Goal: Task Accomplishment & Management: Manage account settings

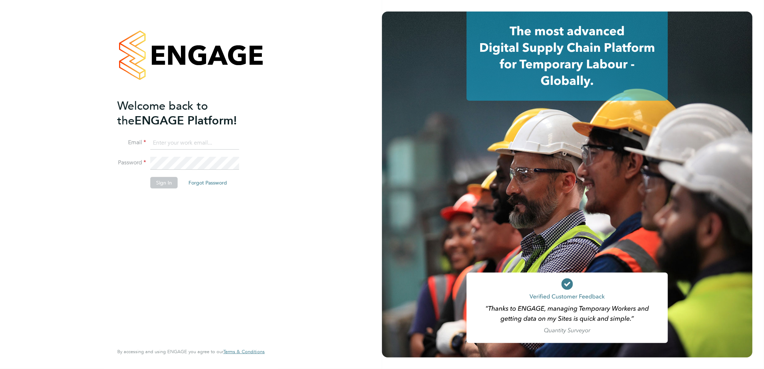
type input "h.patel@hp4recruitment.co.uk"
click at [162, 182] on button "Sign In" at bounding box center [163, 183] width 27 height 12
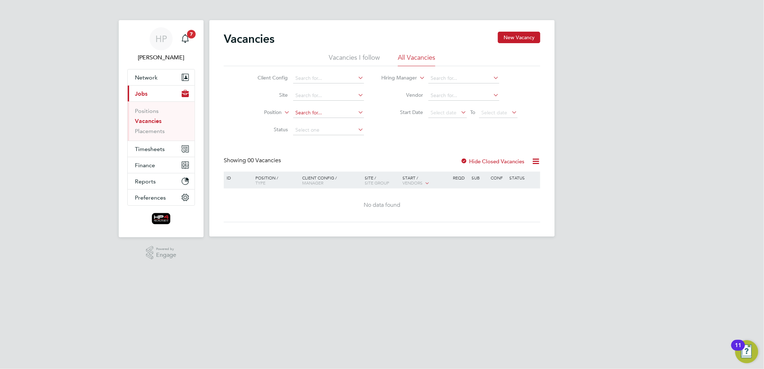
click at [318, 114] on input at bounding box center [328, 113] width 71 height 10
click at [149, 133] on link "Placements" at bounding box center [150, 131] width 30 height 7
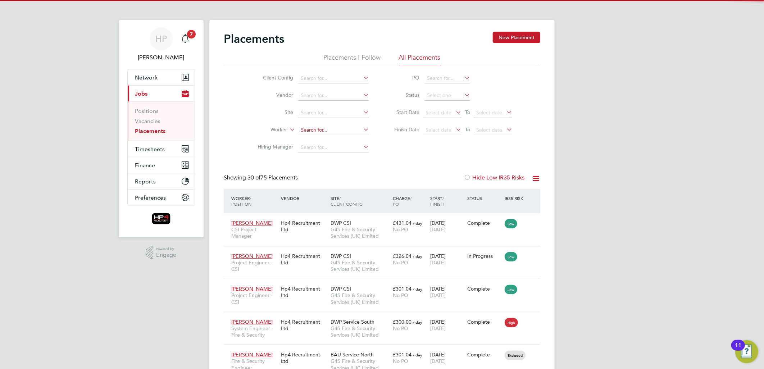
click at [314, 130] on input at bounding box center [333, 130] width 71 height 10
click at [325, 138] on li "[PERSON_NAME]" at bounding box center [351, 140] width 107 height 10
type input "[PERSON_NAME]"
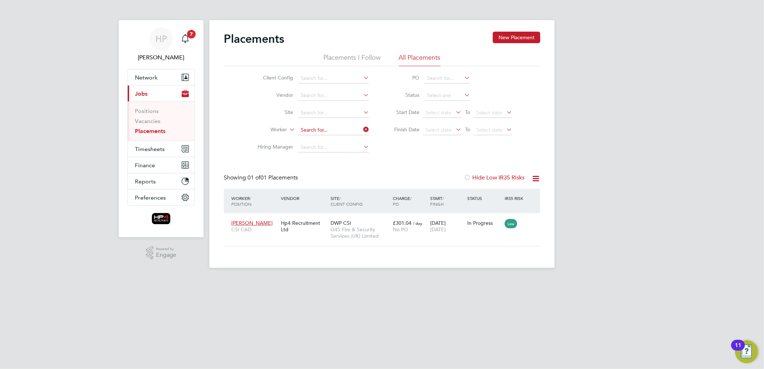
click at [350, 128] on input at bounding box center [333, 130] width 71 height 10
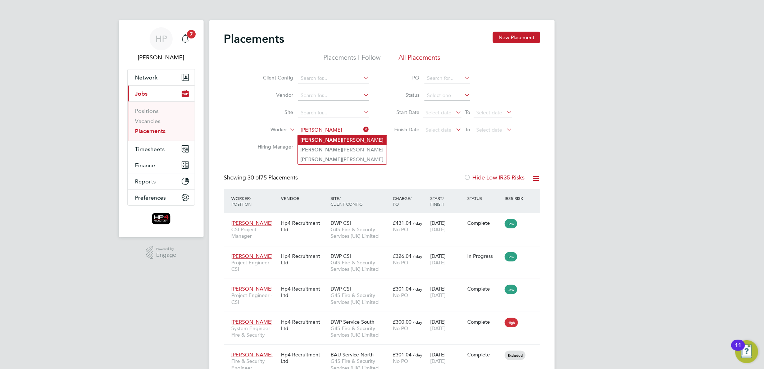
click at [318, 141] on li "Dan iel Allerton" at bounding box center [342, 140] width 89 height 10
type input "[PERSON_NAME]"
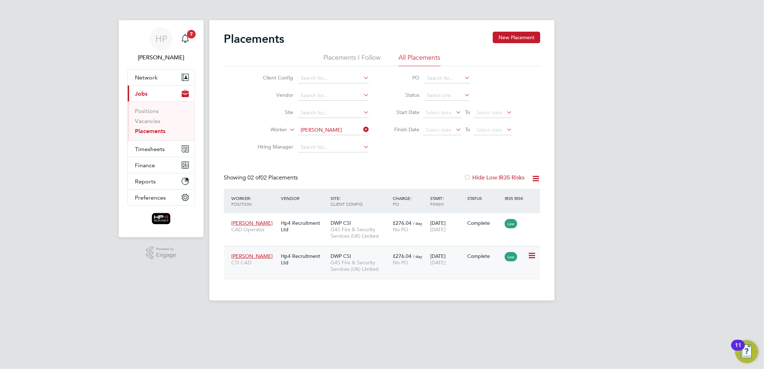
click at [344, 257] on span "DWP CSI" at bounding box center [340, 256] width 20 height 6
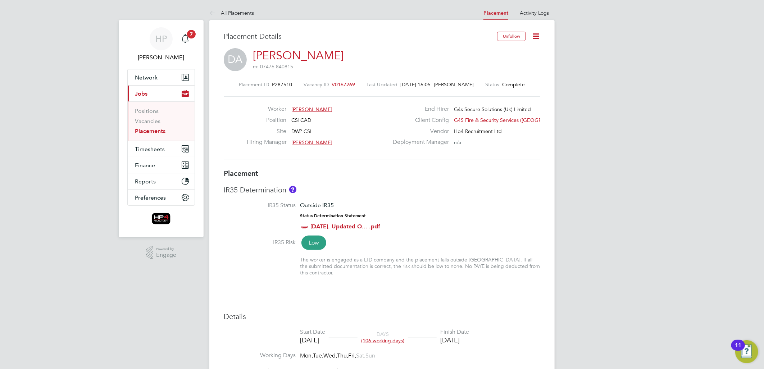
click at [469, 336] on div "[DATE]" at bounding box center [454, 340] width 29 height 8
click at [463, 336] on div "[DATE]" at bounding box center [454, 340] width 29 height 8
click at [536, 35] on icon at bounding box center [535, 36] width 9 height 9
click at [522, 49] on li "Edit Placement e" at bounding box center [512, 53] width 53 height 10
type input "[PERSON_NAME]"
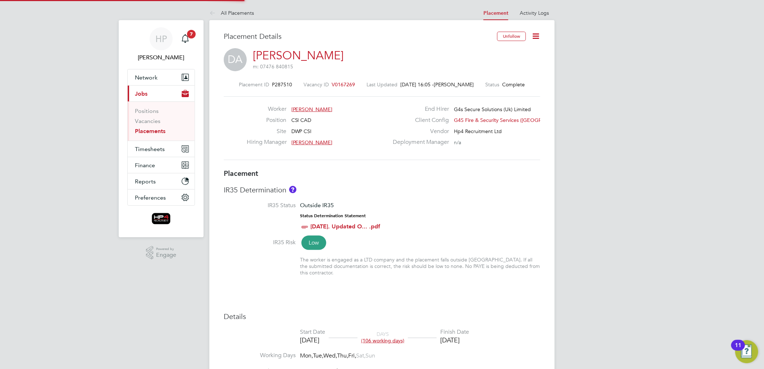
type input "[PERSON_NAME]"
type input "[DATE]"
type input "09:00"
type input "17:00"
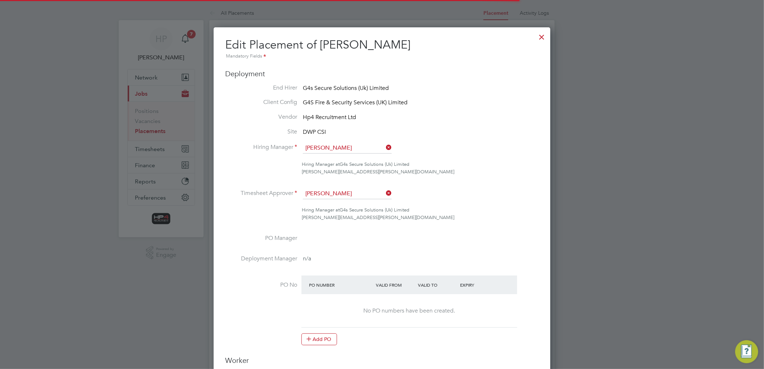
scroll to position [4, 4]
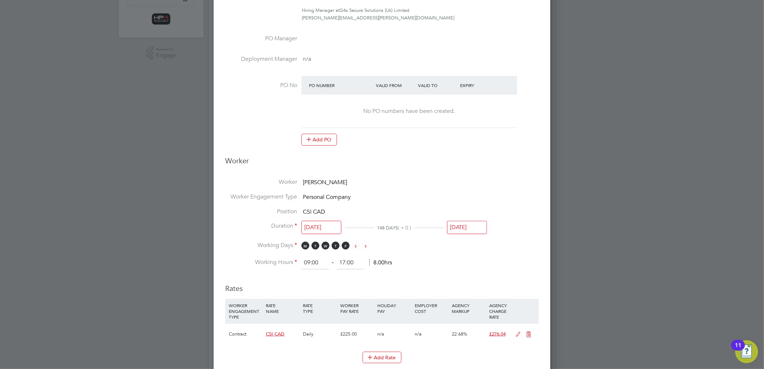
click at [468, 227] on input "[DATE]" at bounding box center [467, 227] width 40 height 13
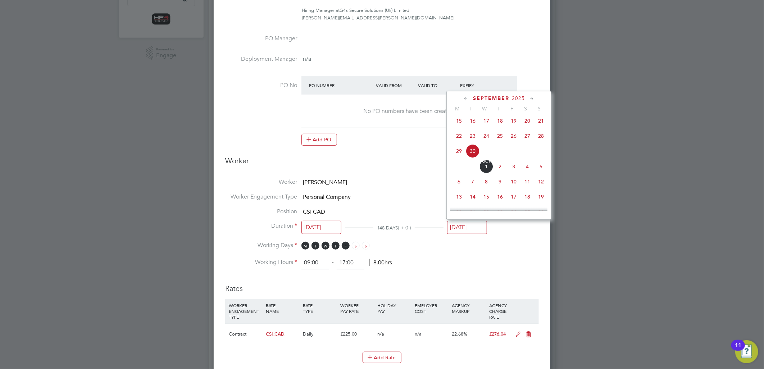
click at [531, 96] on icon at bounding box center [531, 99] width 7 height 8
click at [486, 186] on span "31" at bounding box center [486, 179] width 14 height 14
type input "[DATE]"
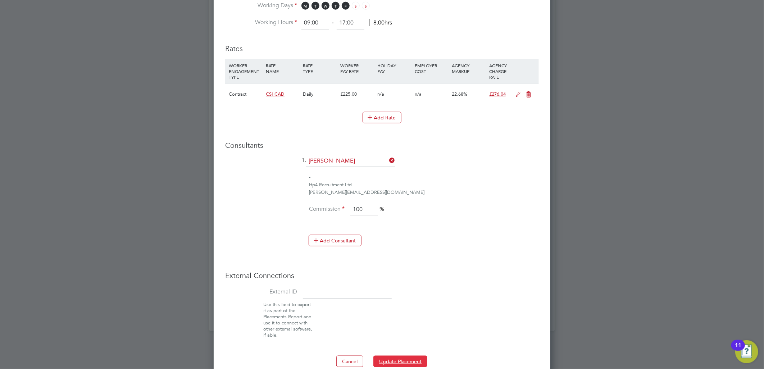
click at [404, 358] on button "Update Placement" at bounding box center [400, 362] width 54 height 12
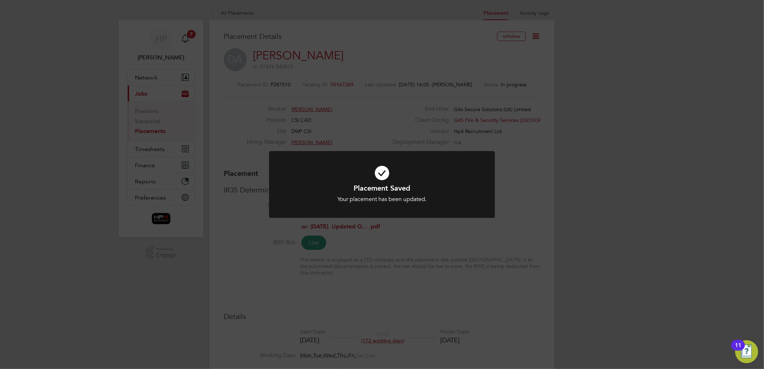
drag, startPoint x: 576, startPoint y: 125, endPoint x: 580, endPoint y: 127, distance: 4.2
click at [577, 126] on div "Placement Saved Your placement has been updated. Cancel Okay" at bounding box center [382, 184] width 764 height 369
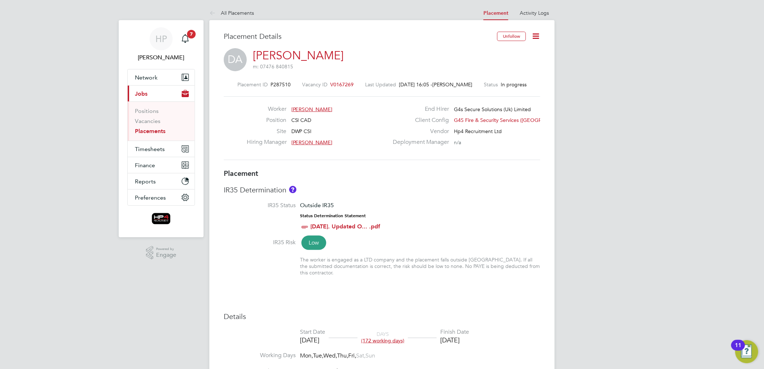
click at [145, 132] on link "Placements" at bounding box center [150, 131] width 31 height 7
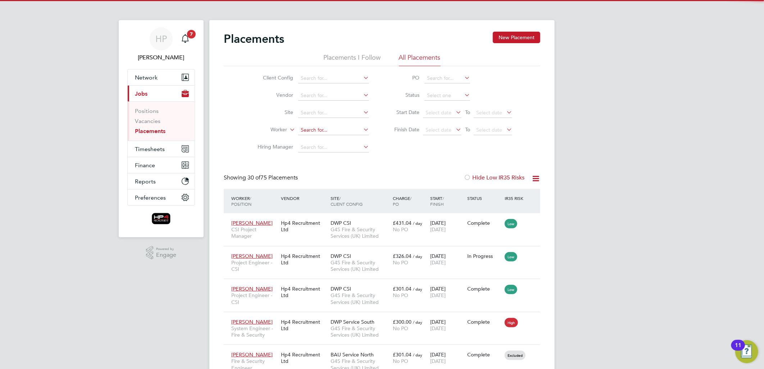
click at [319, 131] on input at bounding box center [333, 130] width 71 height 10
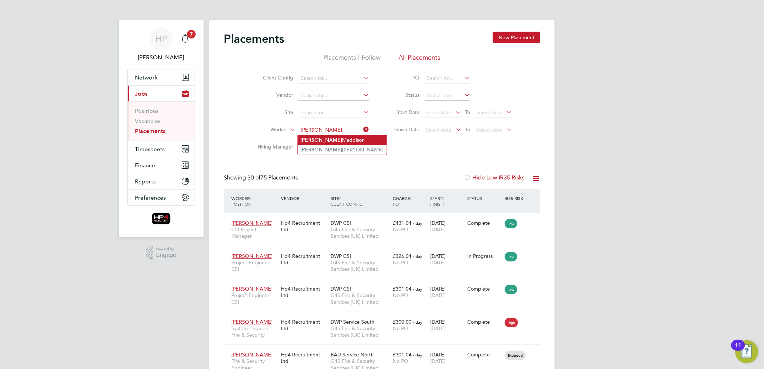
click at [317, 141] on li "Robert Maddison" at bounding box center [342, 140] width 89 height 10
type input "[PERSON_NAME]"
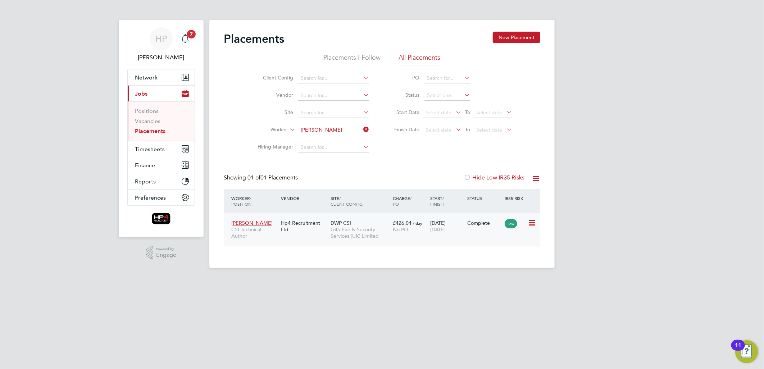
click at [343, 232] on span "G4S Fire & Security Services (UK) Limited" at bounding box center [359, 232] width 59 height 13
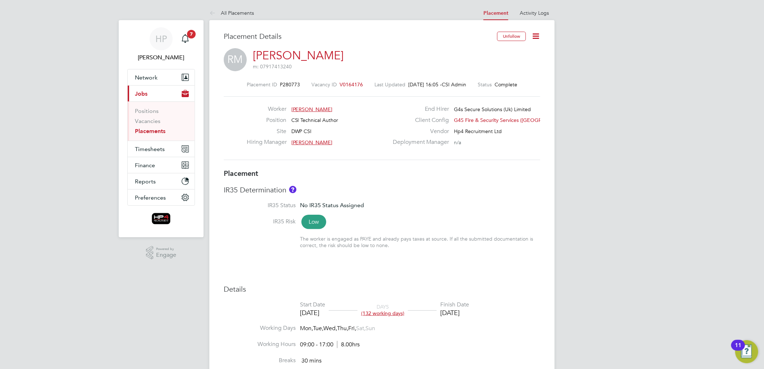
click at [536, 33] on icon at bounding box center [535, 36] width 9 height 9
click at [523, 52] on li "Edit Placement e" at bounding box center [512, 53] width 53 height 10
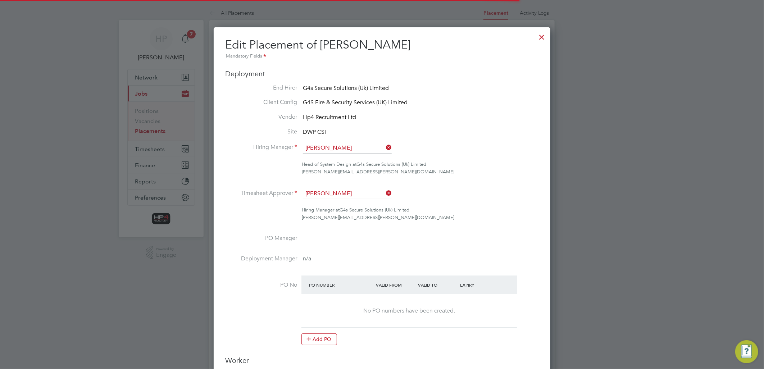
scroll to position [4, 4]
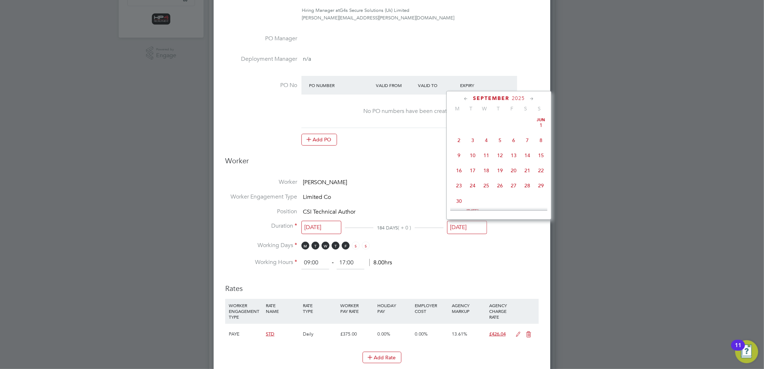
click at [466, 224] on input "[DATE]" at bounding box center [467, 227] width 40 height 13
click at [530, 98] on icon at bounding box center [531, 99] width 7 height 8
click at [484, 185] on span "31" at bounding box center [486, 179] width 14 height 14
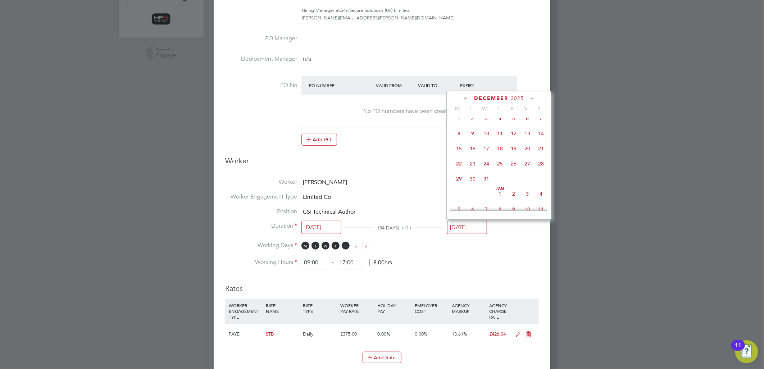
type input "[DATE]"
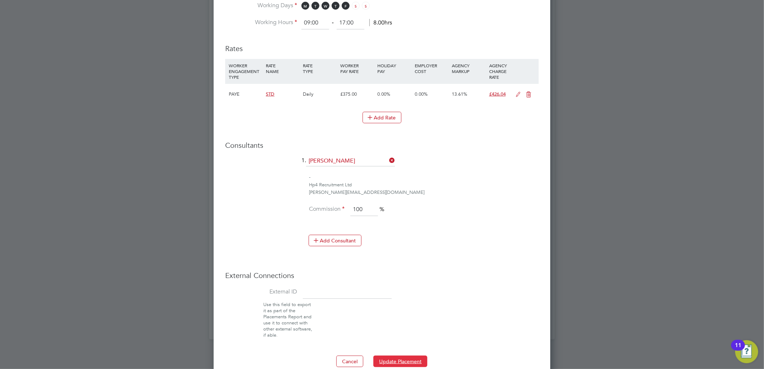
click at [419, 362] on button "Update Placement" at bounding box center [400, 362] width 54 height 12
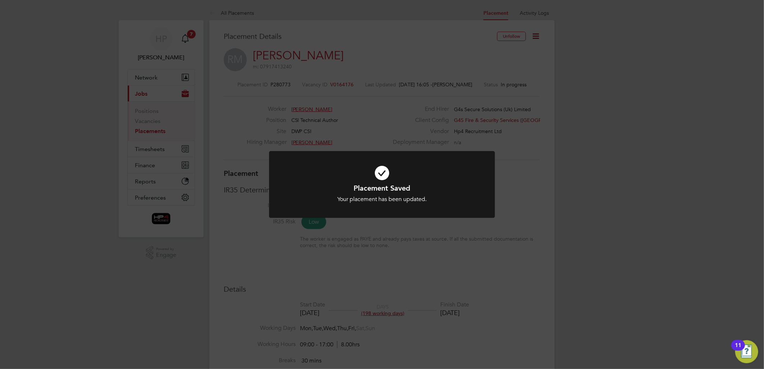
click at [592, 164] on div "Placement Saved Your placement has been updated. Cancel Okay" at bounding box center [382, 184] width 764 height 369
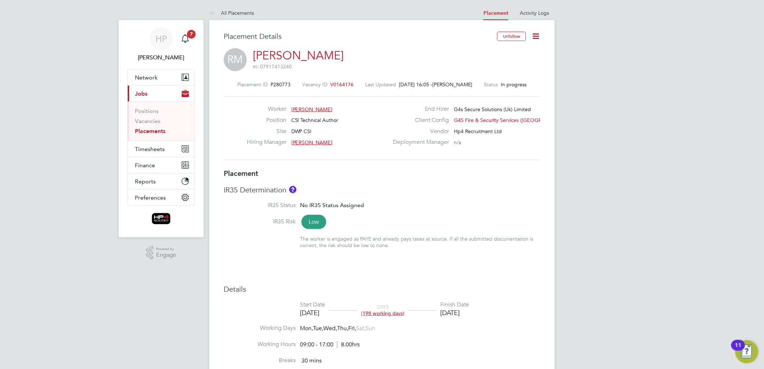
click at [155, 129] on link "Placements" at bounding box center [150, 131] width 31 height 7
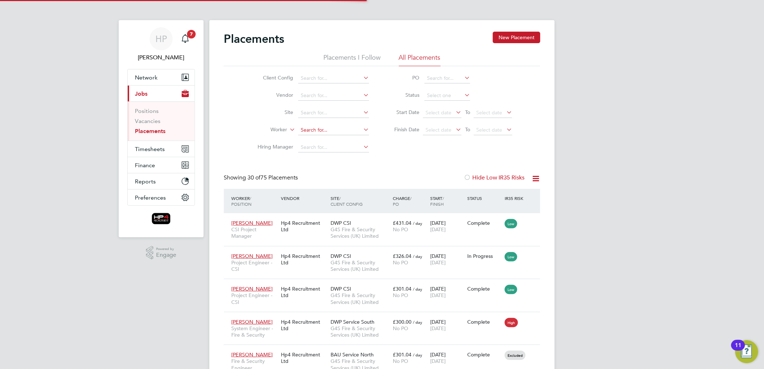
click at [320, 131] on input at bounding box center [333, 130] width 71 height 10
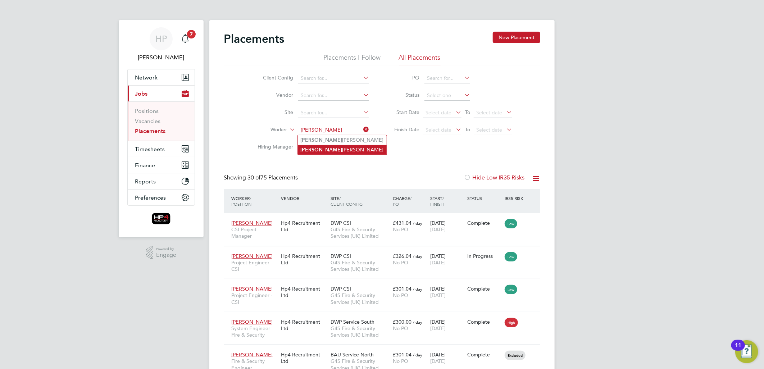
click at [315, 148] on li "Chris Morgan" at bounding box center [342, 150] width 89 height 10
type input "[PERSON_NAME]"
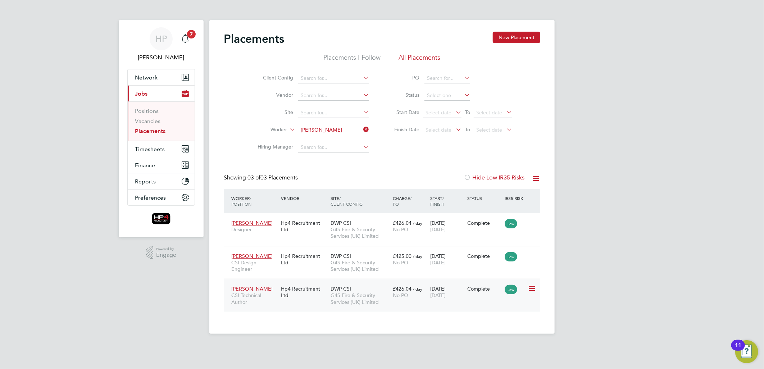
click at [439, 290] on div "24 Mar 2025 30 Sep 2025" at bounding box center [446, 292] width 37 height 20
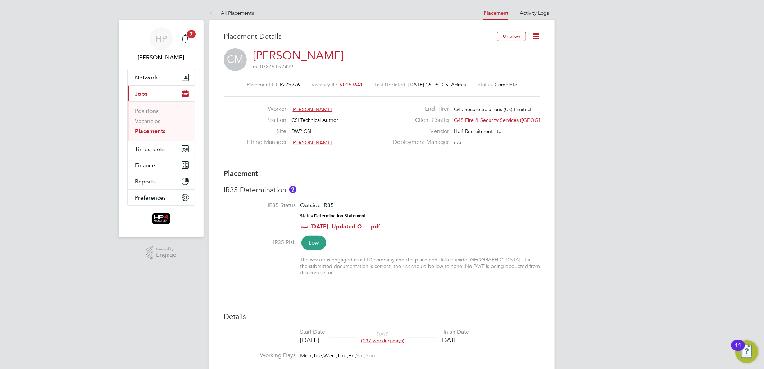
click at [534, 35] on icon at bounding box center [535, 36] width 9 height 9
click at [520, 50] on li "Edit Placement e" at bounding box center [512, 53] width 53 height 10
type input "[PERSON_NAME]"
type input "[DATE]"
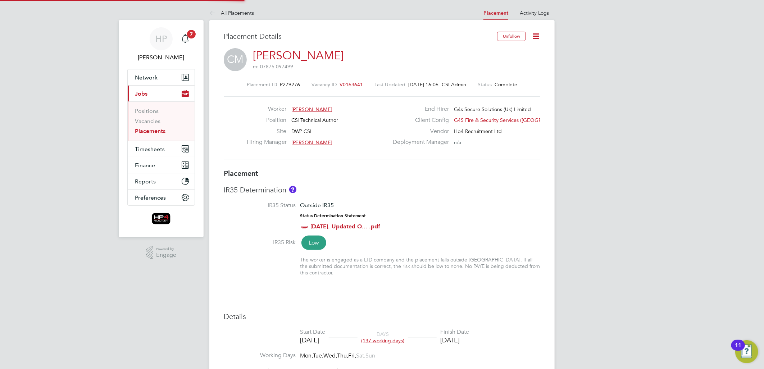
type input "[DATE]"
type input "09:00"
type input "17:00"
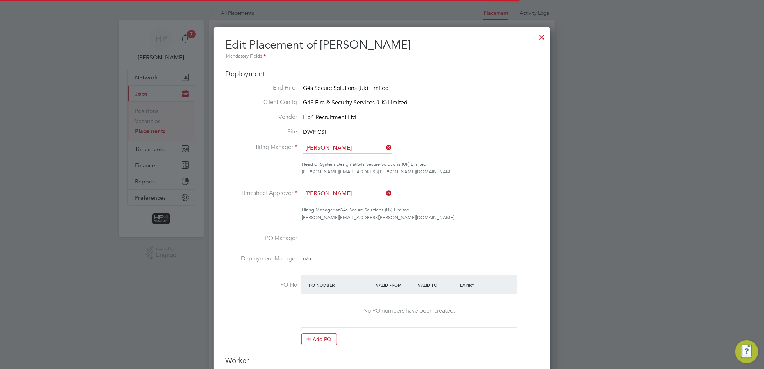
scroll to position [4, 4]
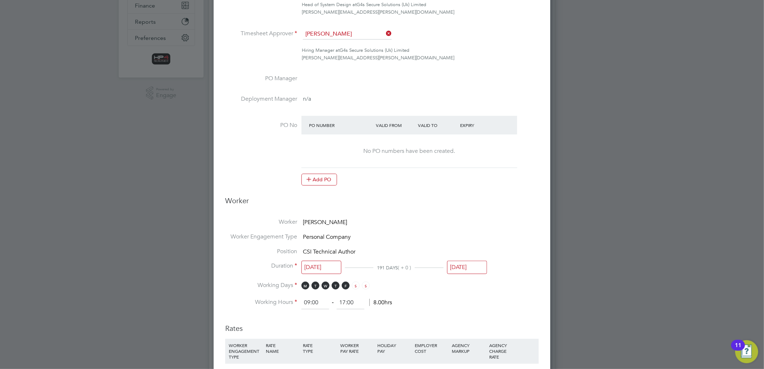
click at [461, 263] on input "[DATE]" at bounding box center [467, 267] width 40 height 13
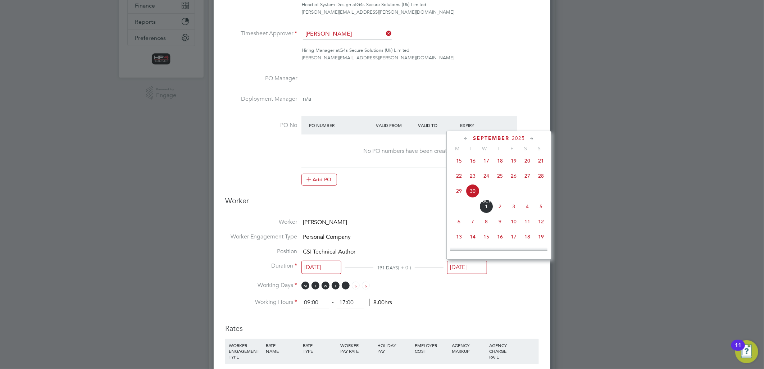
click at [530, 137] on icon at bounding box center [531, 139] width 7 height 8
click at [484, 225] on span "31" at bounding box center [486, 219] width 14 height 14
type input "[DATE]"
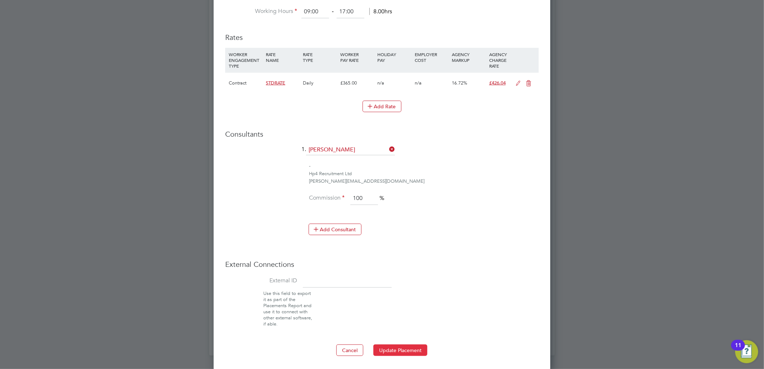
click at [394, 347] on button "Update Placement" at bounding box center [400, 350] width 54 height 12
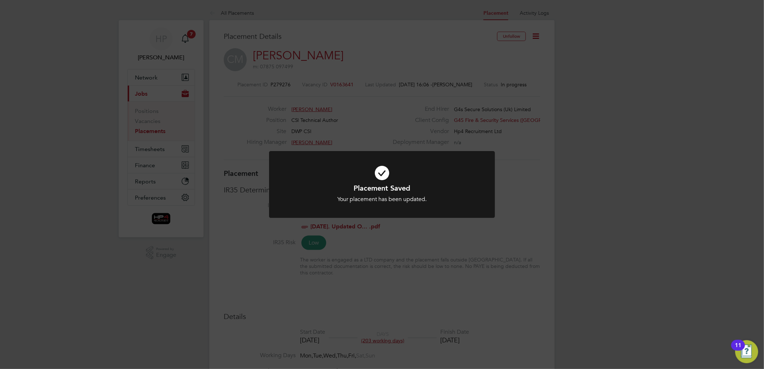
click at [638, 161] on div "Placement Saved Your placement has been updated. Cancel Okay" at bounding box center [382, 184] width 764 height 369
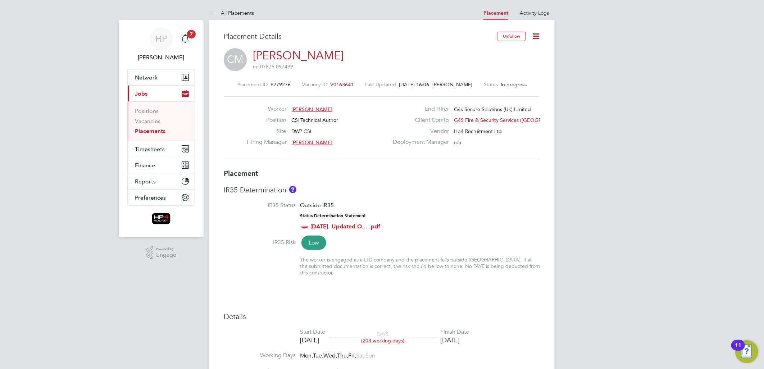
click at [146, 130] on link "Placements" at bounding box center [150, 131] width 31 height 7
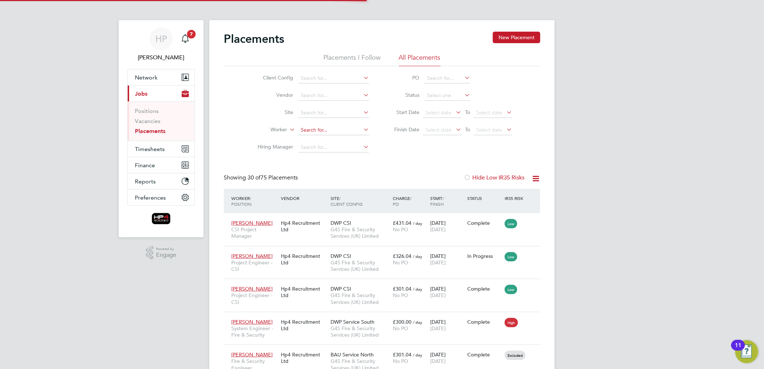
click at [317, 129] on input at bounding box center [333, 130] width 71 height 10
click at [321, 137] on li "[PERSON_NAME]" at bounding box center [351, 140] width 107 height 10
type input "[PERSON_NAME]"
